Goal: Check status: Check status

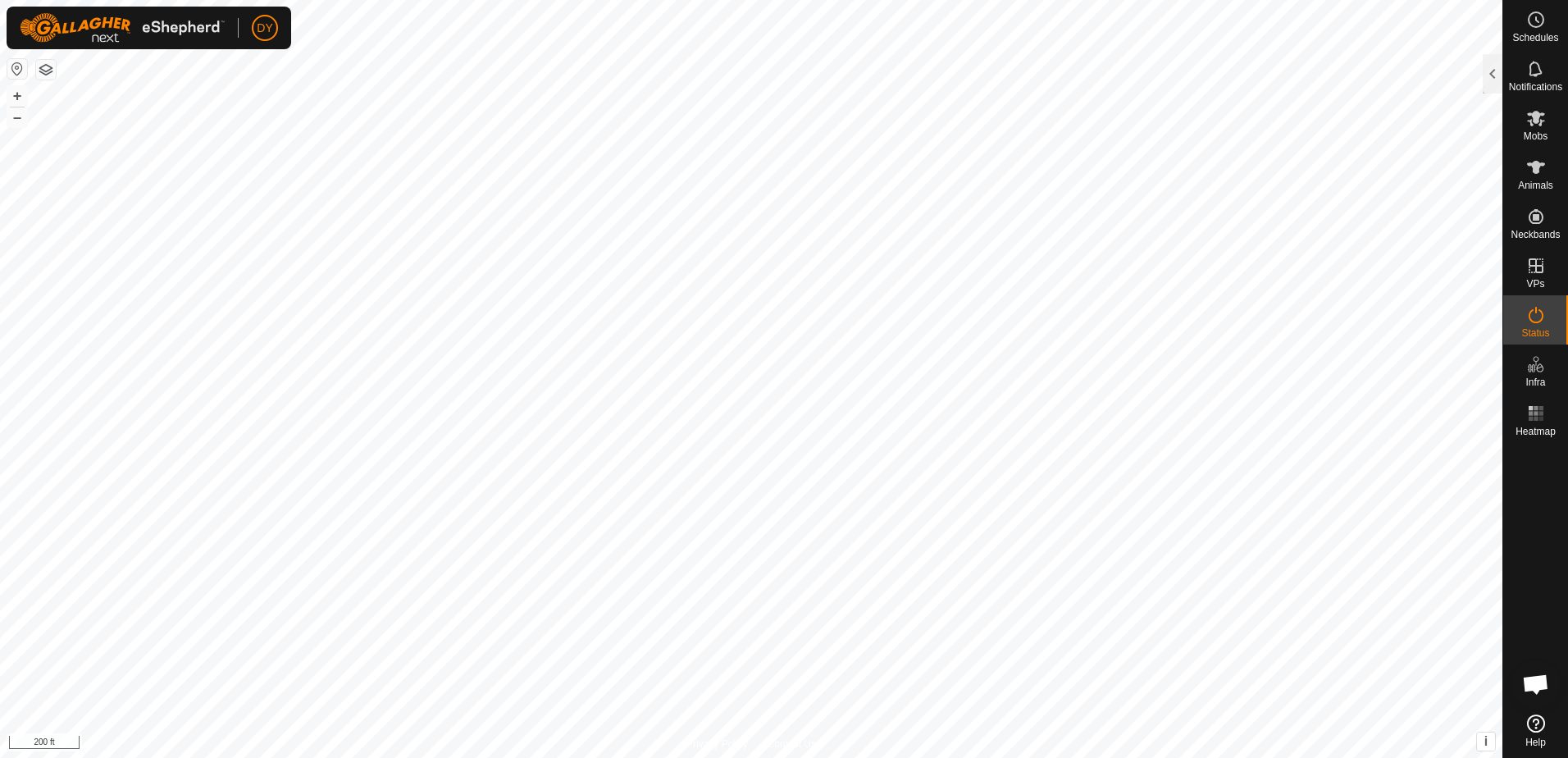
scroll to position [2735, 0]
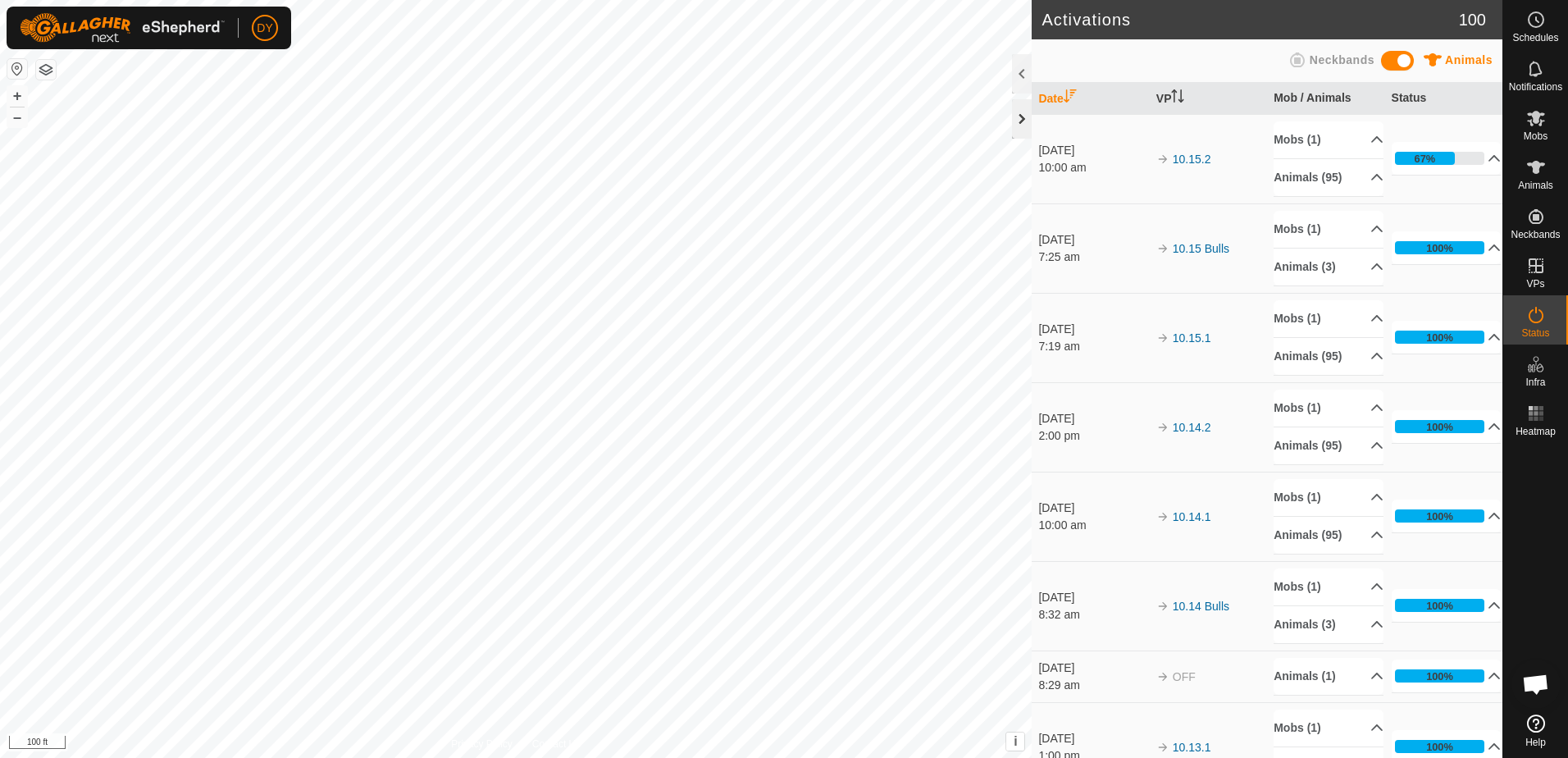
click at [1019, 121] on div at bounding box center [1021, 119] width 19 height 40
